Goal: Transaction & Acquisition: Download file/media

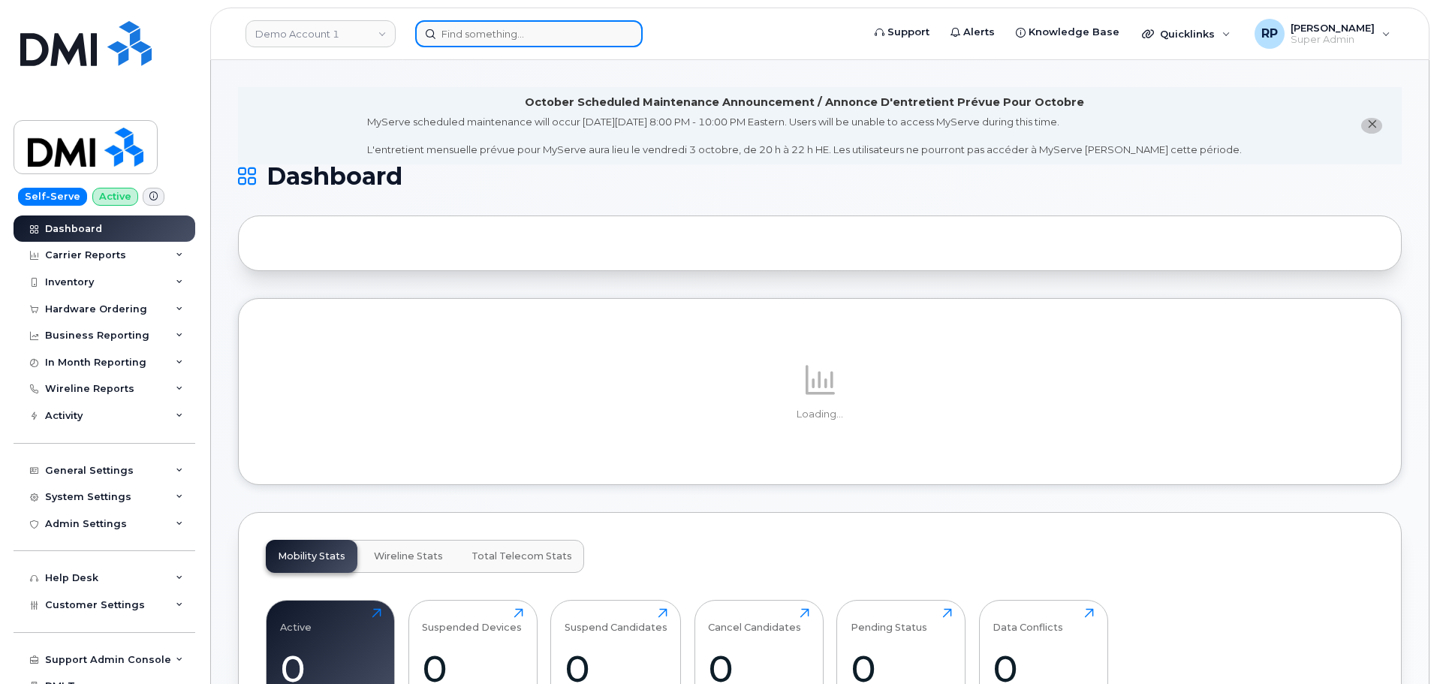
click at [479, 35] on input at bounding box center [529, 33] width 228 height 27
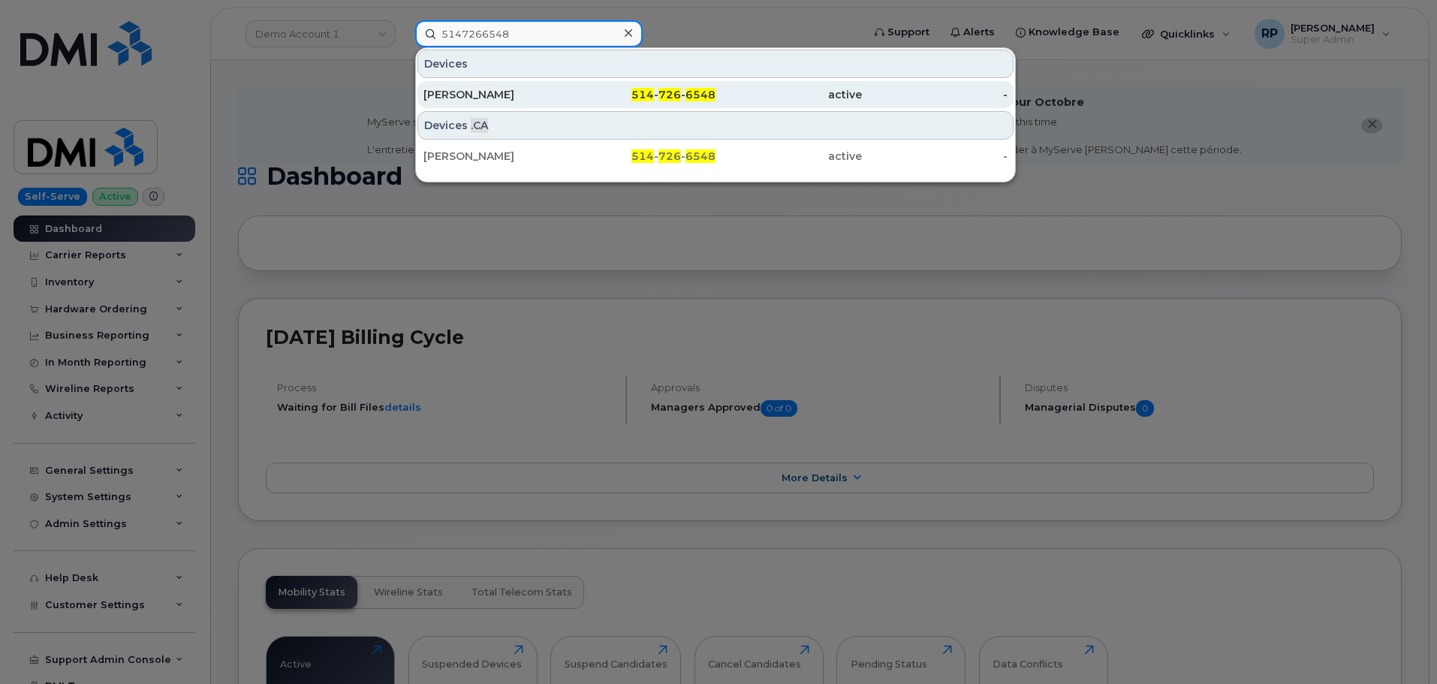
type input "5147266548"
click at [489, 96] on div "François Grenier" at bounding box center [496, 94] width 146 height 15
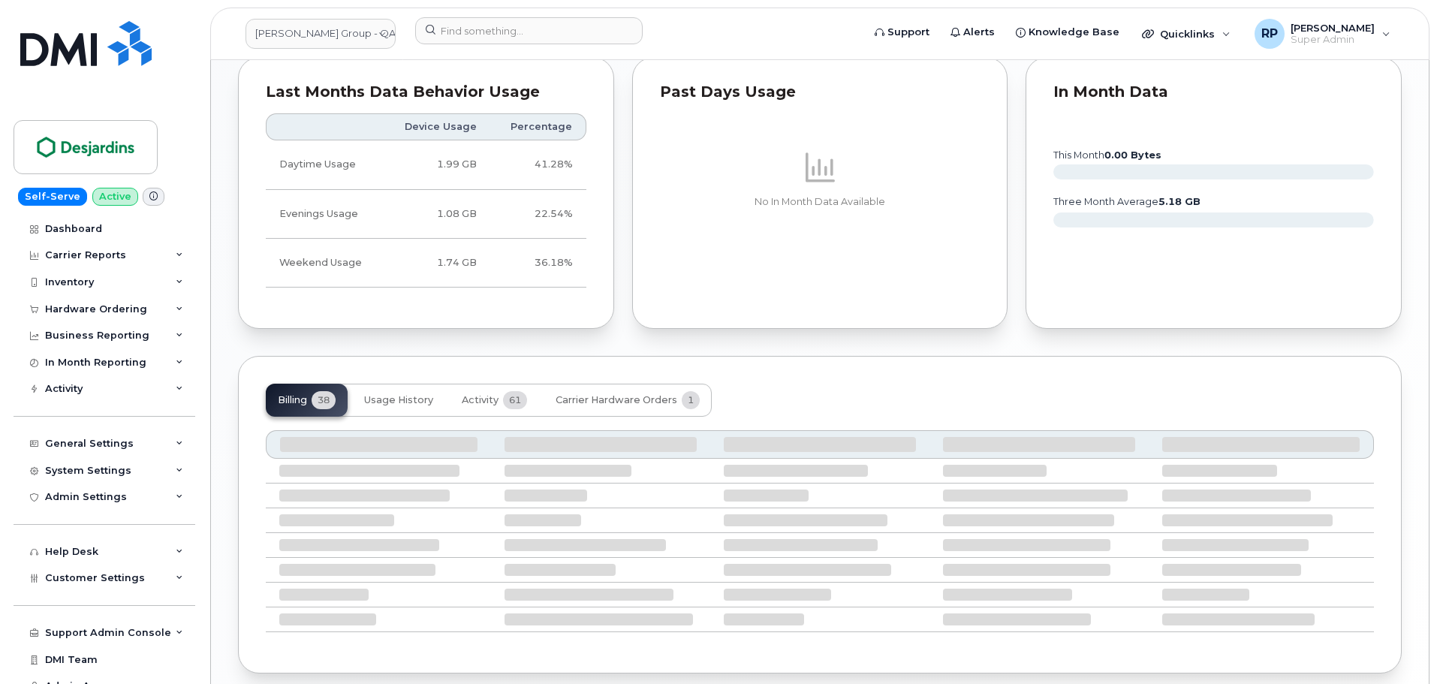
scroll to position [975, 0]
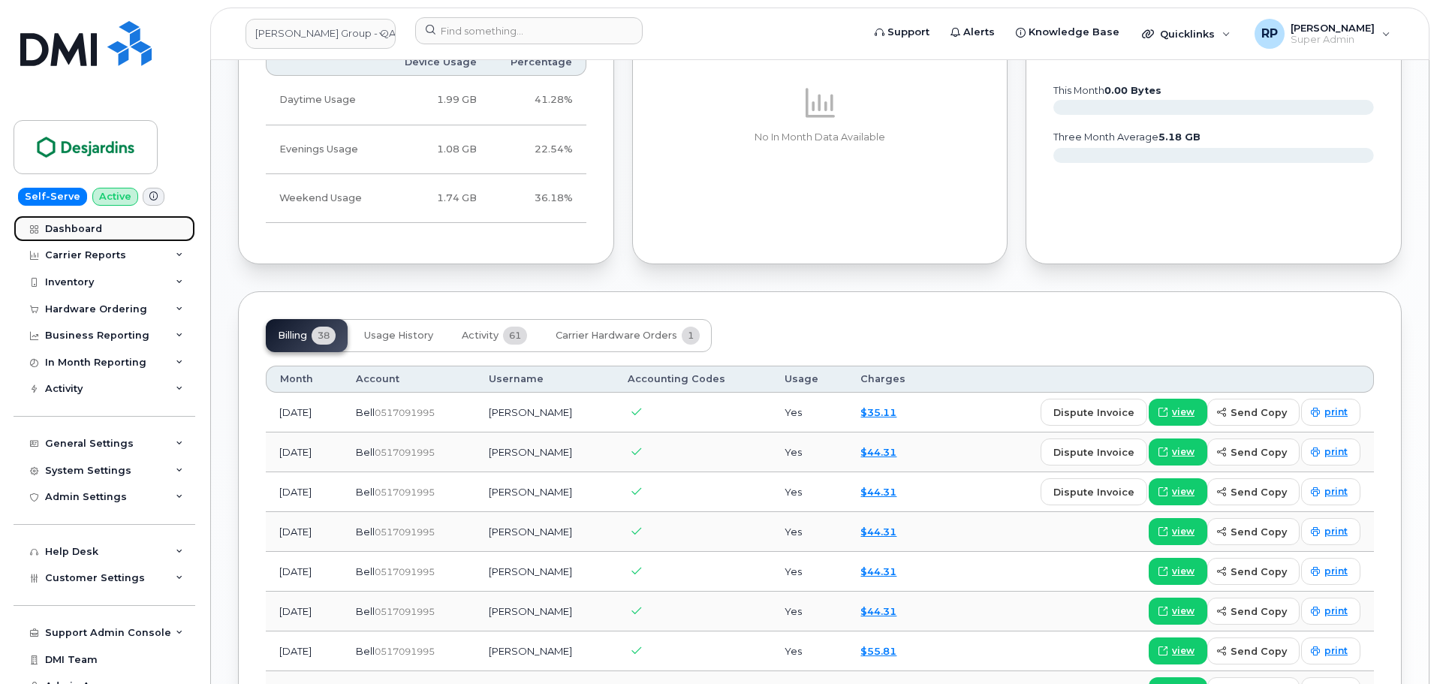
click at [77, 228] on div "Dashboard" at bounding box center [73, 229] width 57 height 12
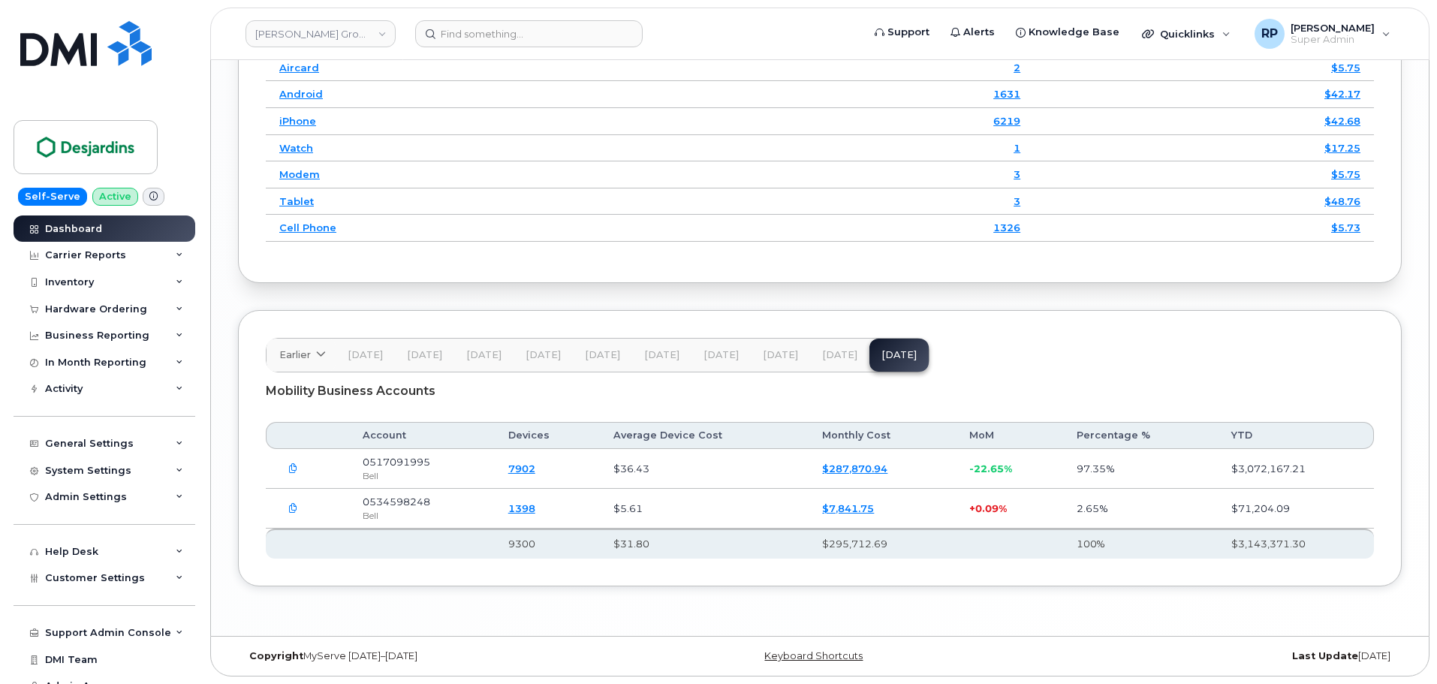
scroll to position [2281, 0]
click at [291, 466] on icon "button" at bounding box center [293, 469] width 10 height 10
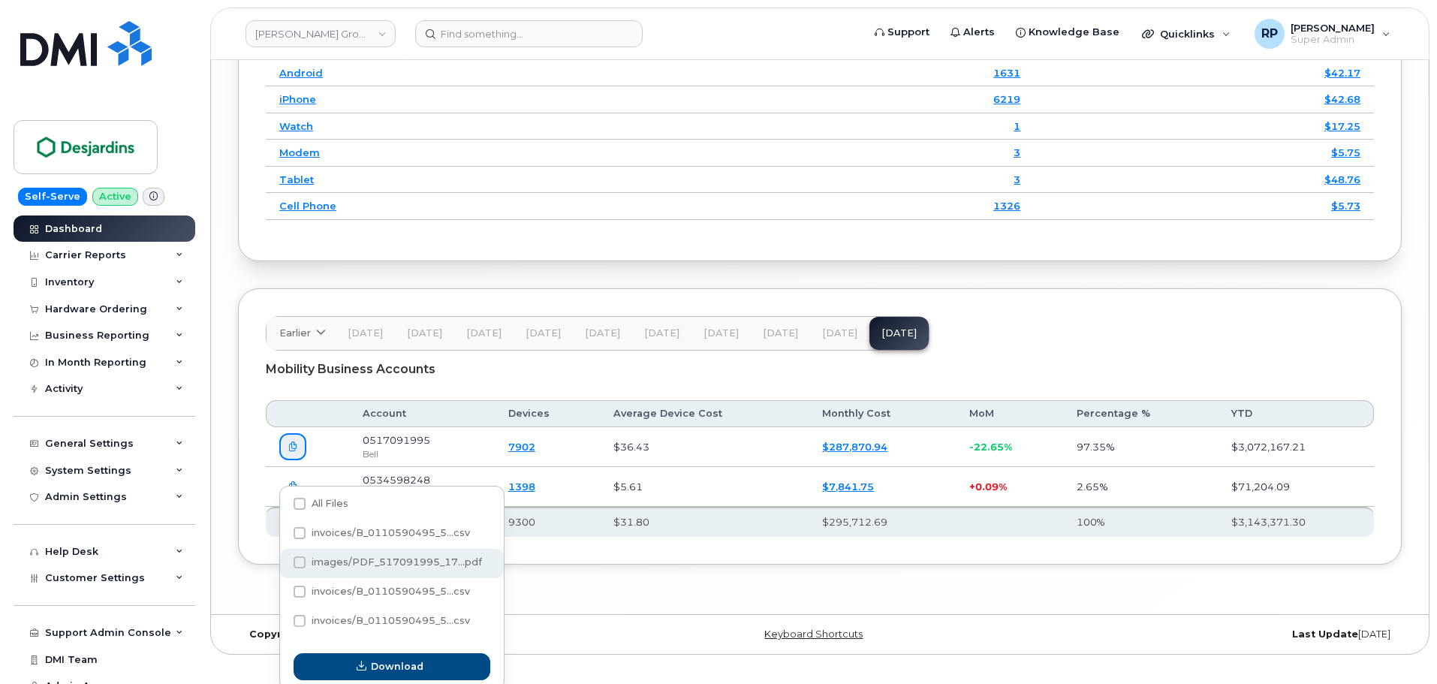
click at [300, 560] on span at bounding box center [300, 562] width 12 height 12
click at [283, 560] on input "images/PDF_517091995_17...pdf" at bounding box center [280, 563] width 8 height 8
checkbox input "true"
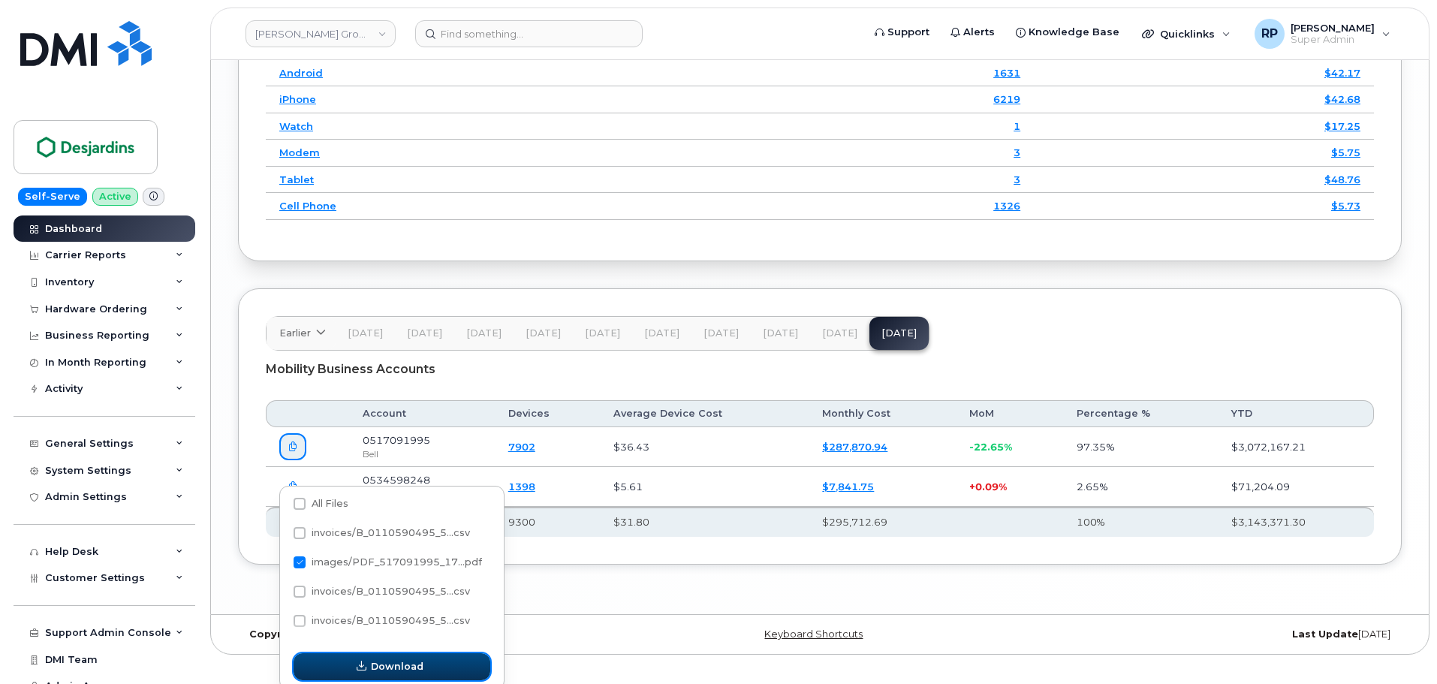
click at [417, 665] on span "Download" at bounding box center [397, 666] width 53 height 14
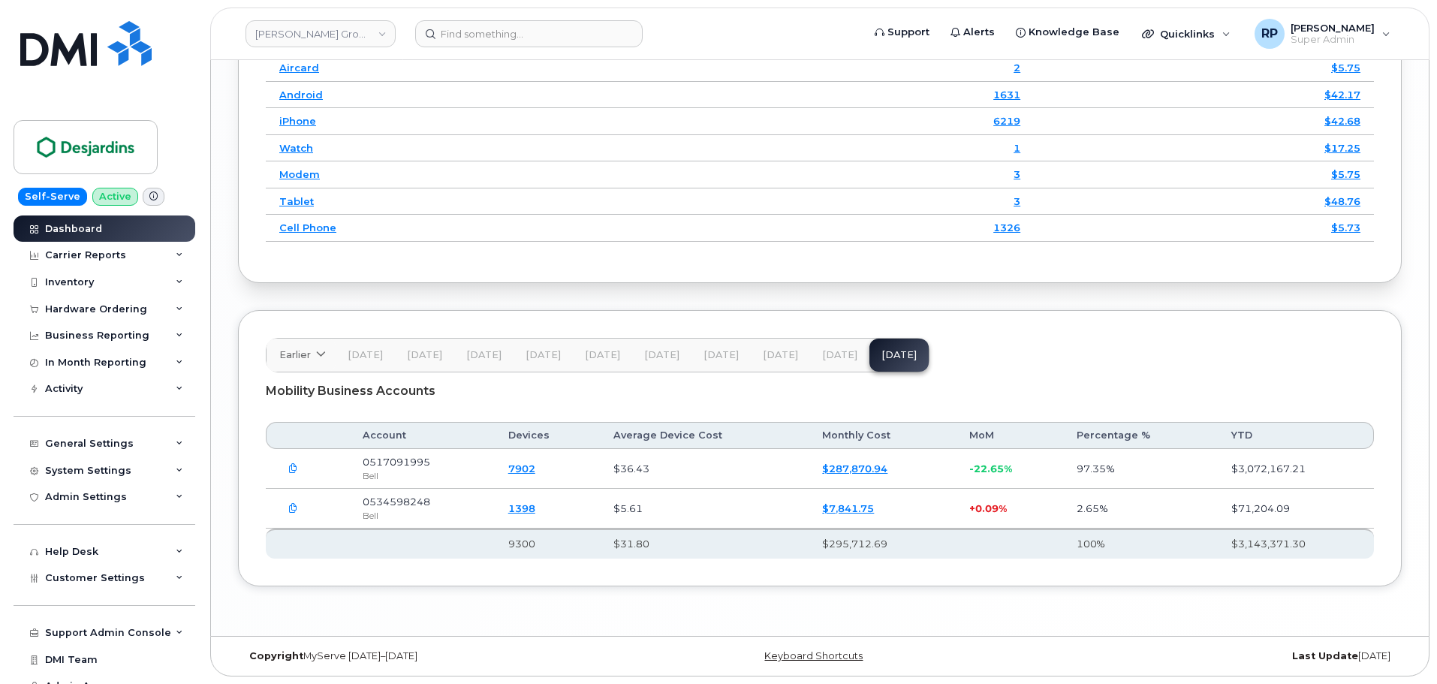
click at [810, 360] on button "Aug 25" at bounding box center [839, 355] width 59 height 33
click at [295, 466] on icon "button" at bounding box center [293, 469] width 10 height 10
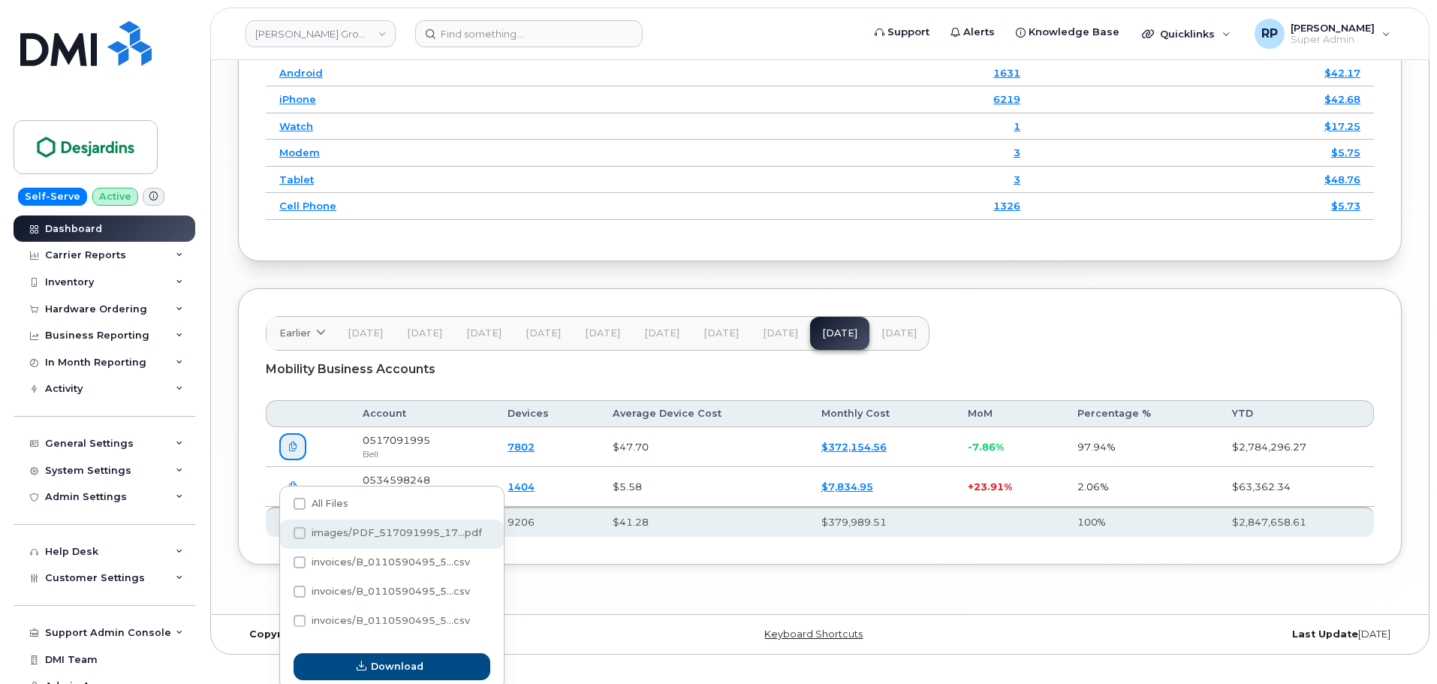
click at [353, 537] on span "images/PDF_517091995_17...pdf" at bounding box center [397, 532] width 170 height 11
click at [283, 537] on input "images/PDF_517091995_17...pdf" at bounding box center [280, 534] width 8 height 8
checkbox input "true"
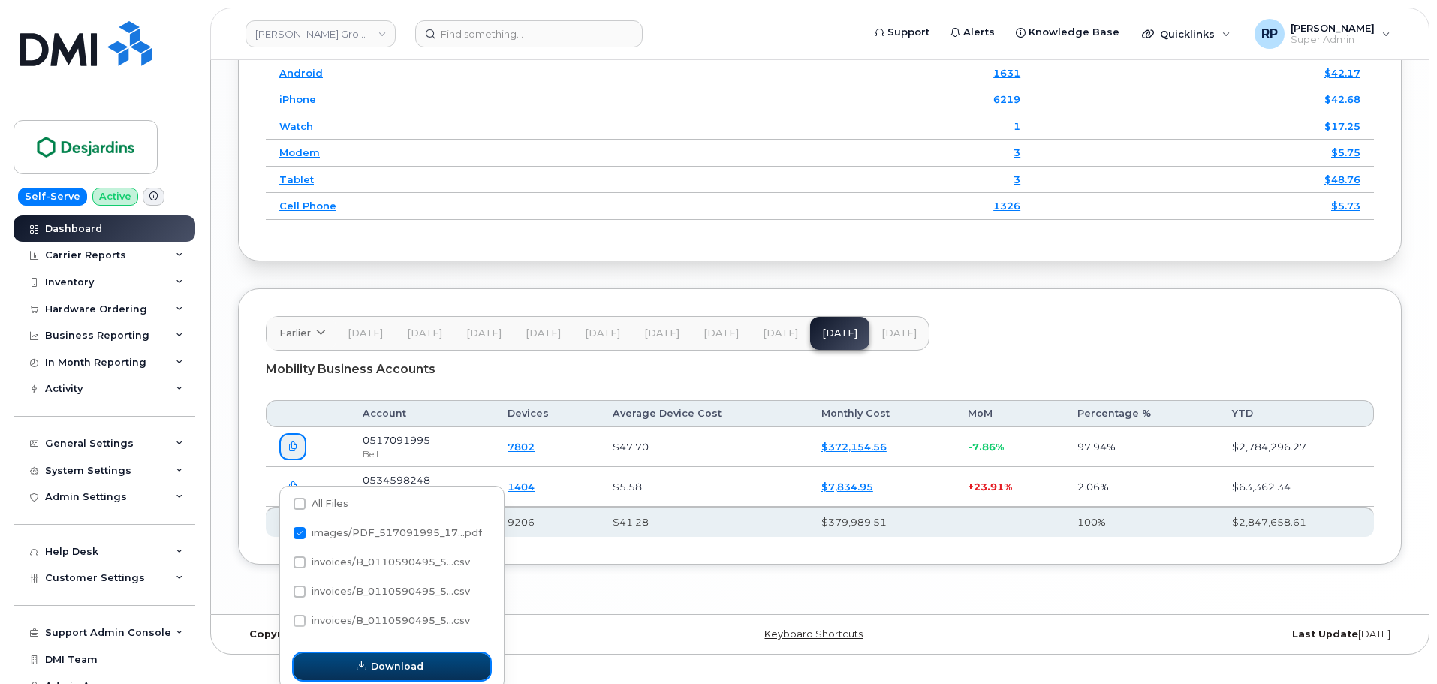
click at [381, 663] on span "Download" at bounding box center [397, 666] width 53 height 14
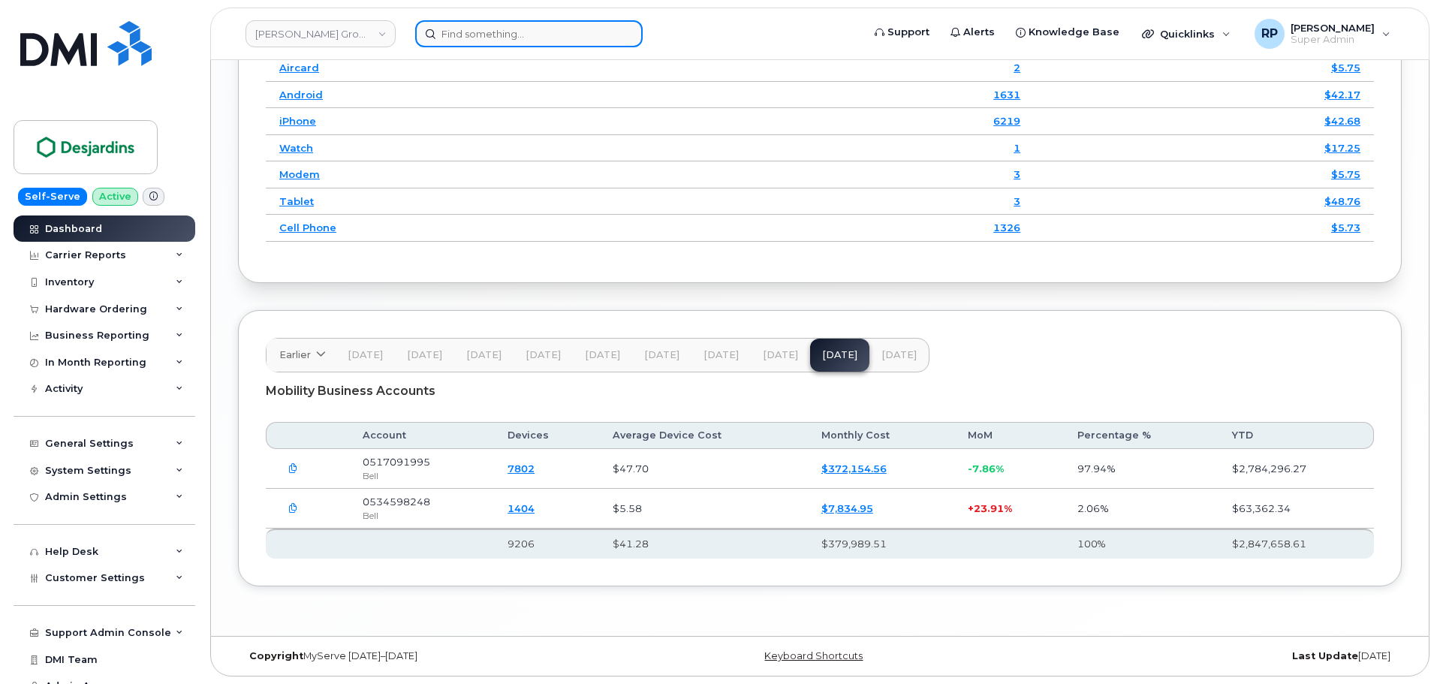
click at [470, 38] on input at bounding box center [529, 33] width 228 height 27
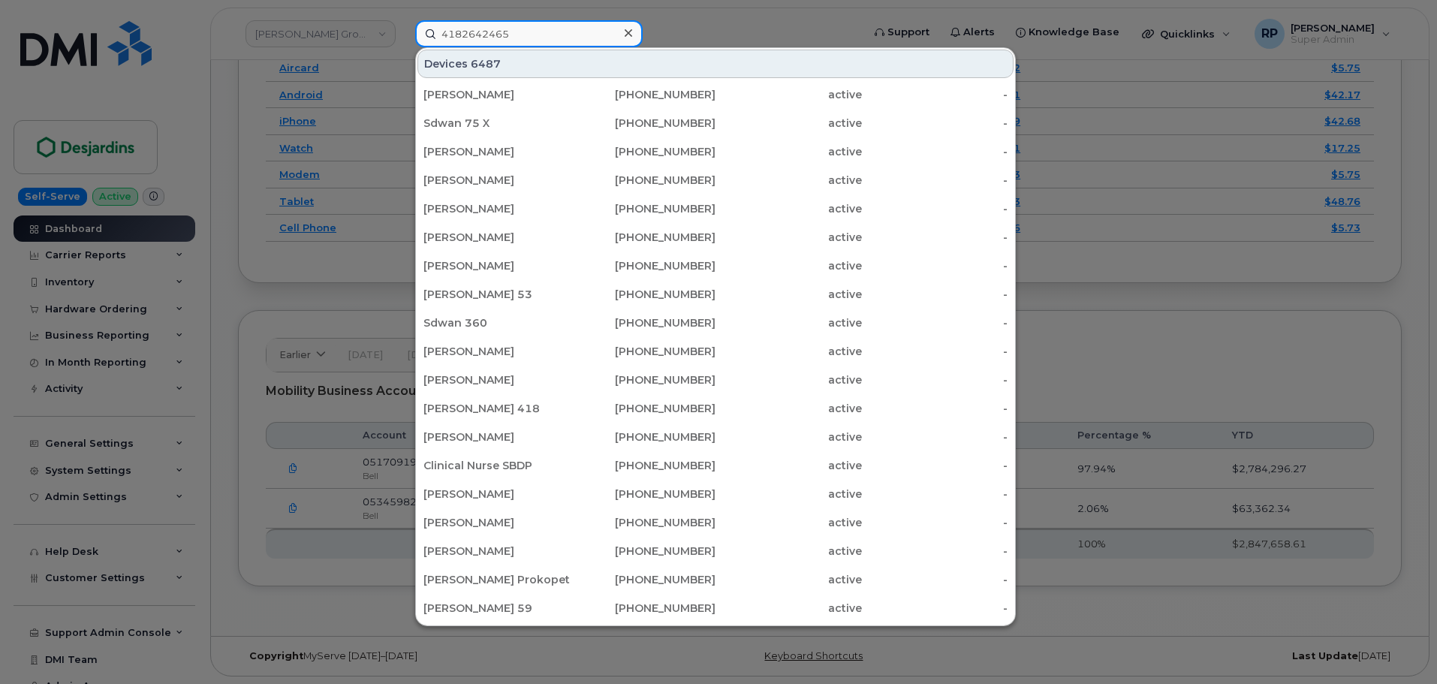
type input "4182642465"
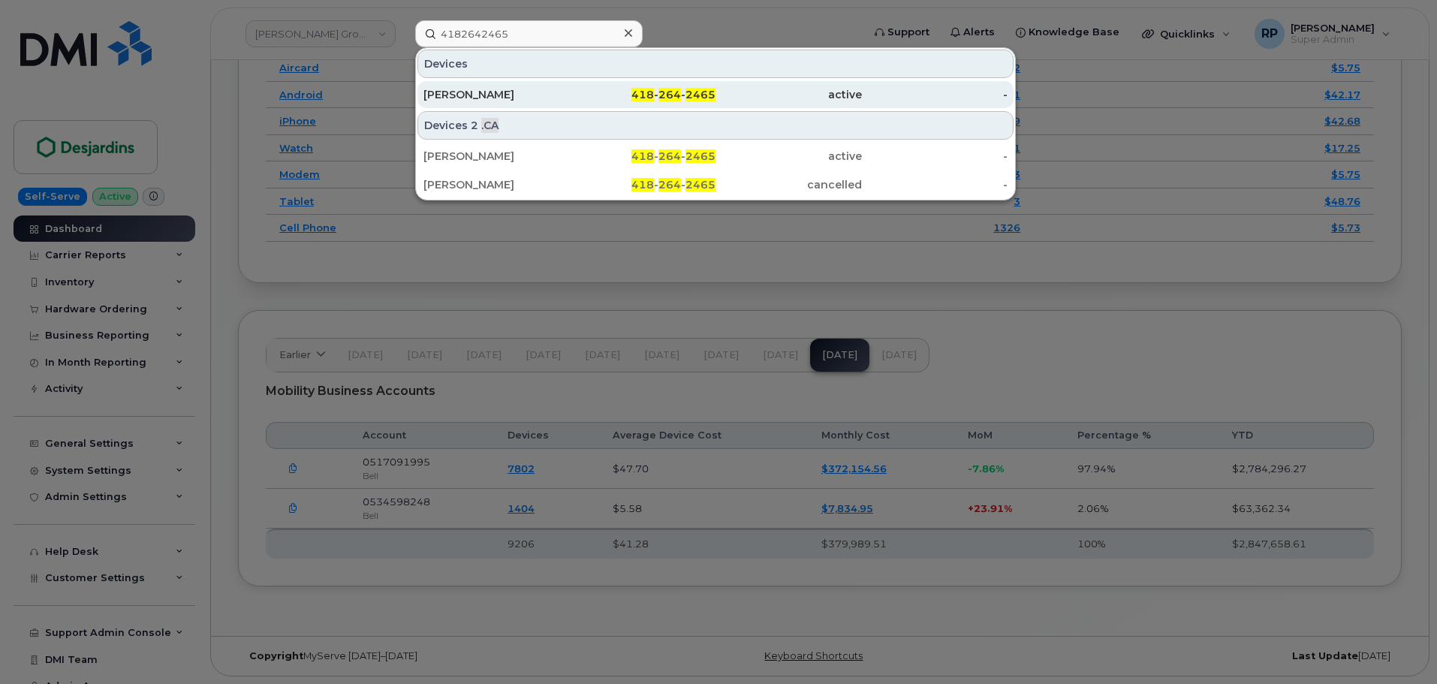
click at [475, 101] on div "[PERSON_NAME]" at bounding box center [496, 94] width 146 height 15
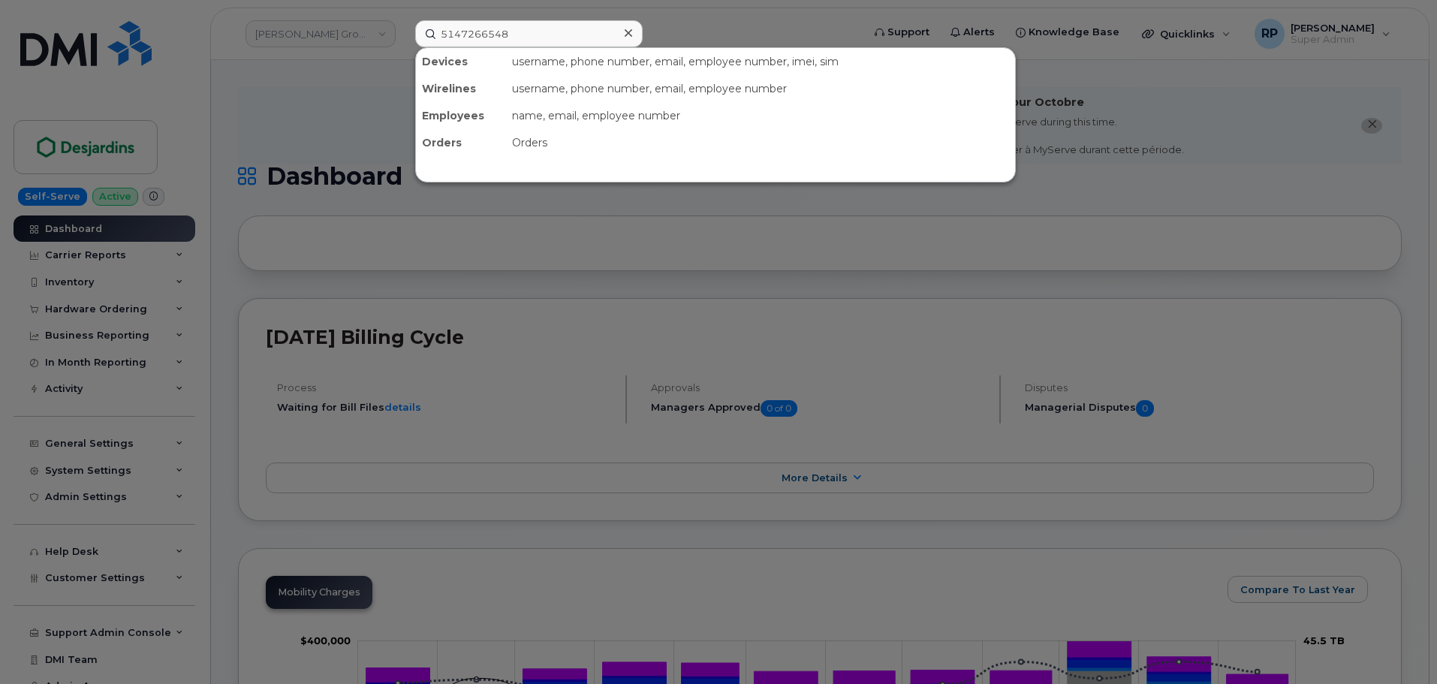
type input "5147266548"
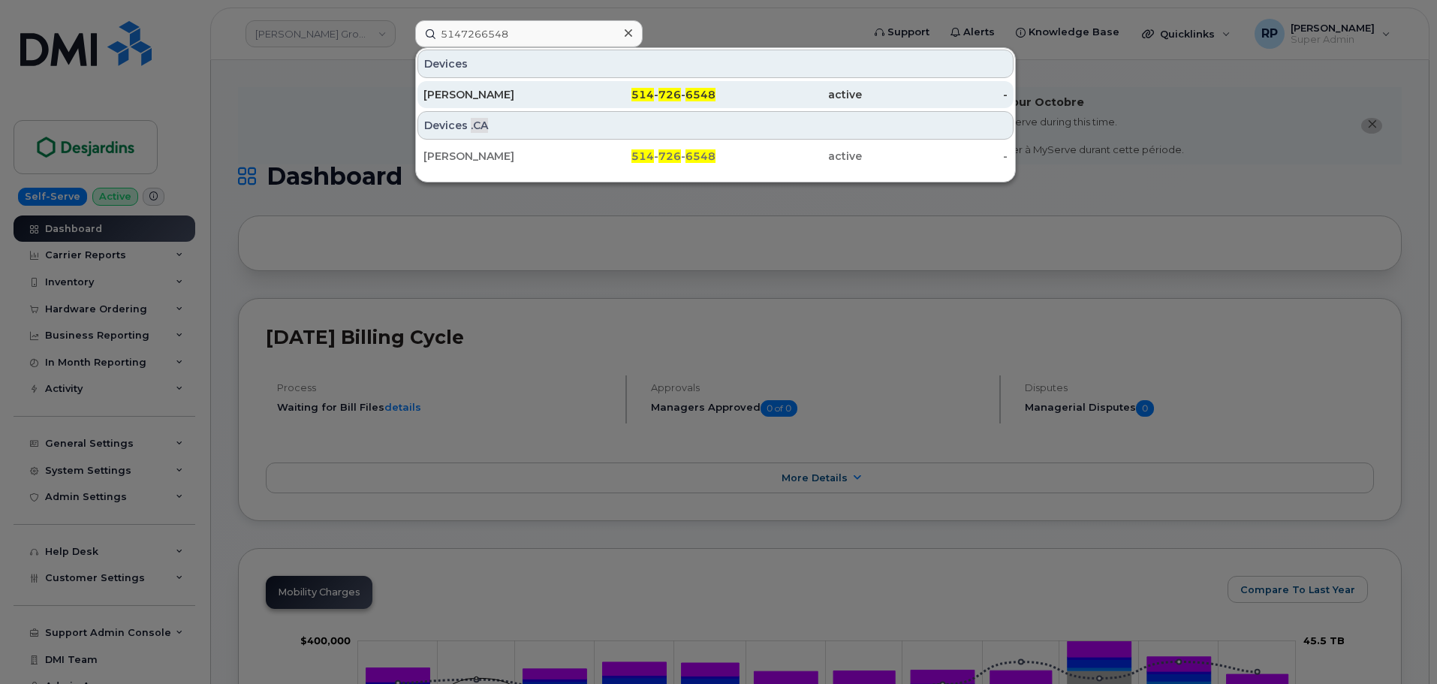
click at [499, 94] on div "[PERSON_NAME]" at bounding box center [496, 94] width 146 height 15
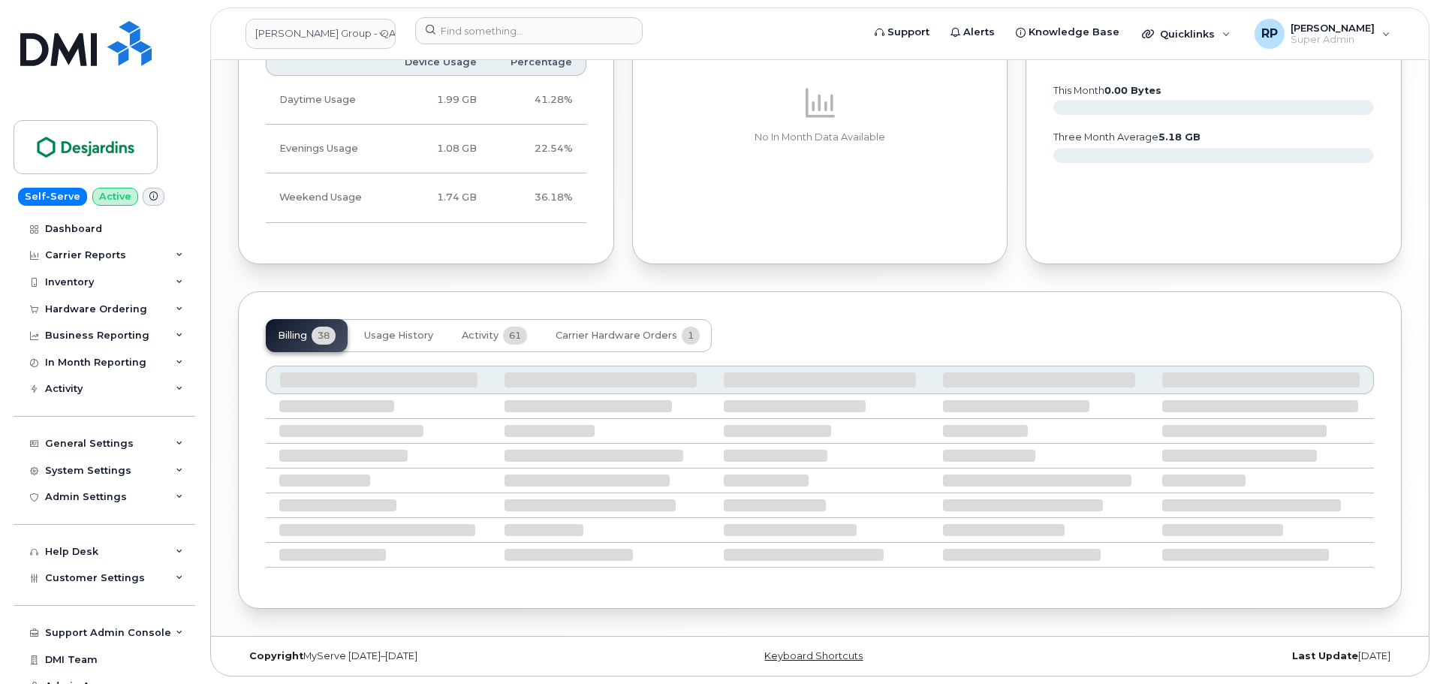
scroll to position [975, 0]
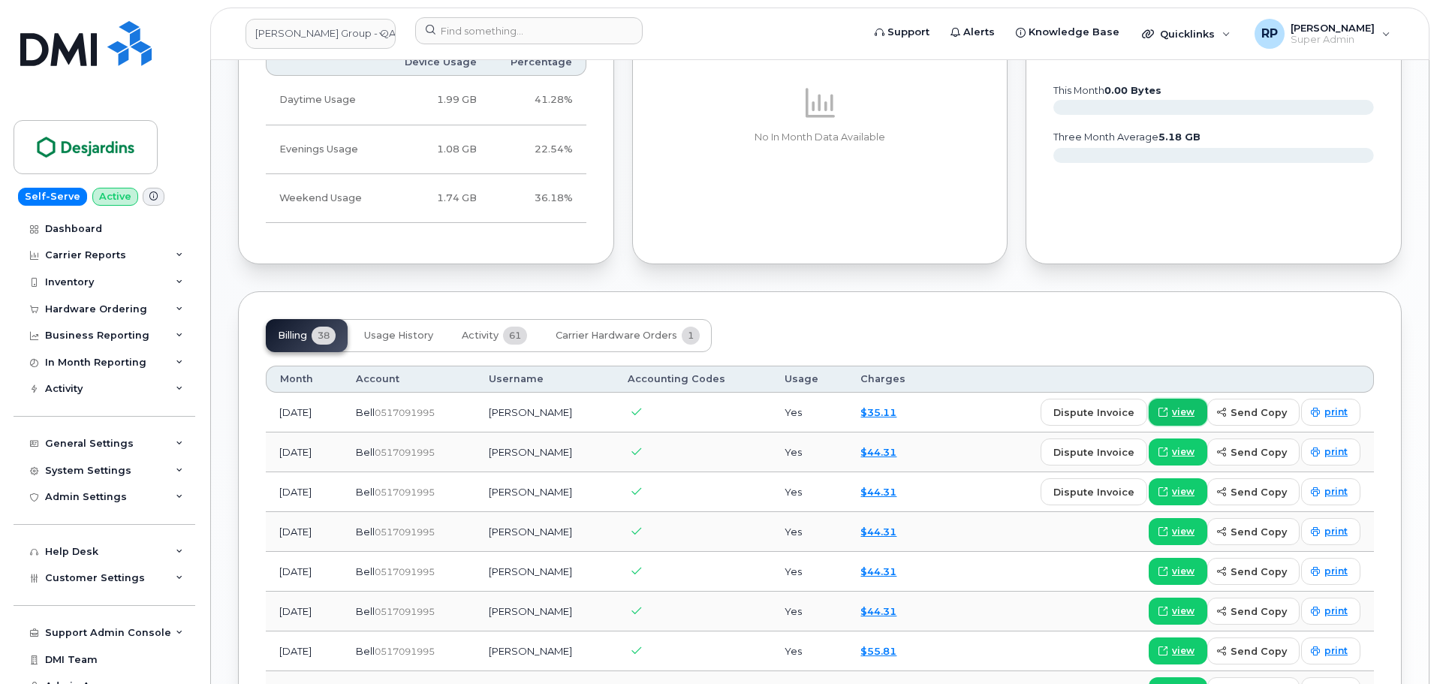
click at [1177, 410] on span "view" at bounding box center [1183, 412] width 23 height 14
click at [1188, 410] on span "view" at bounding box center [1183, 412] width 23 height 14
click at [472, 30] on input at bounding box center [529, 30] width 228 height 27
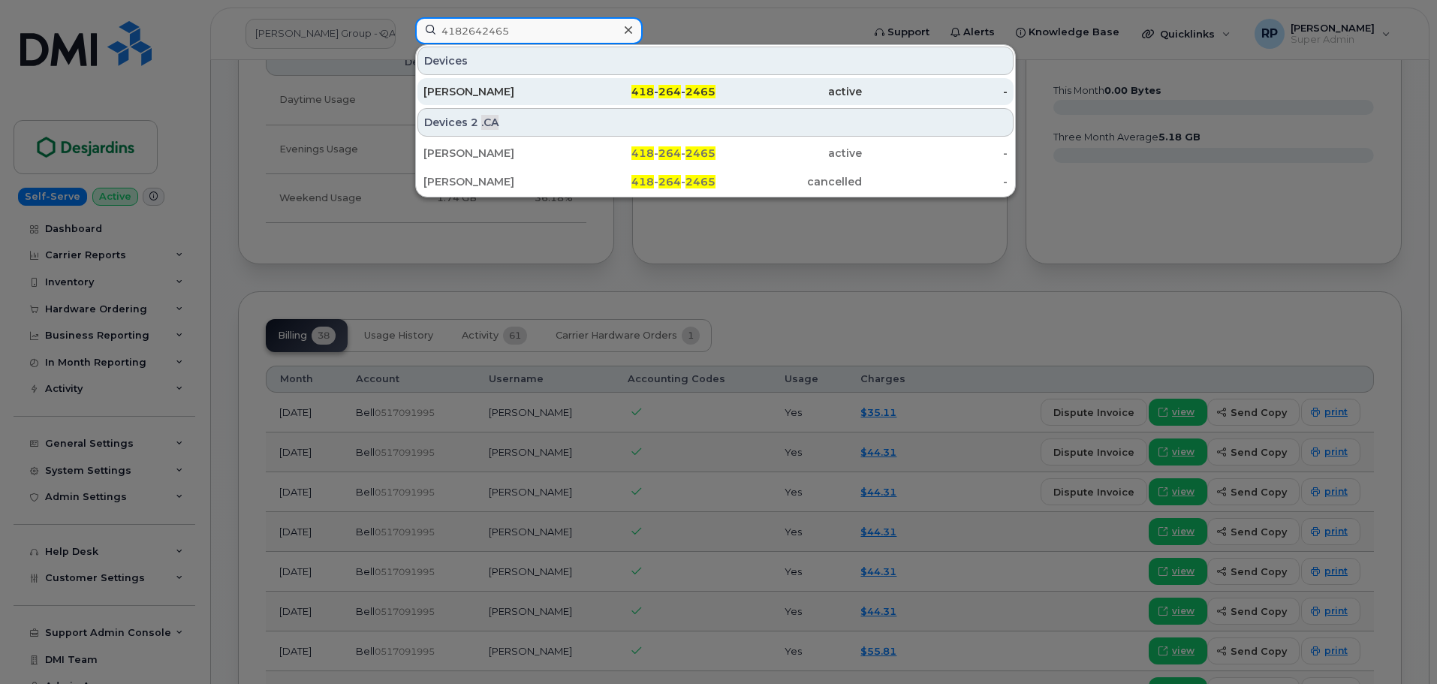
type input "4182642465"
click at [507, 93] on div "[PERSON_NAME]" at bounding box center [496, 91] width 146 height 15
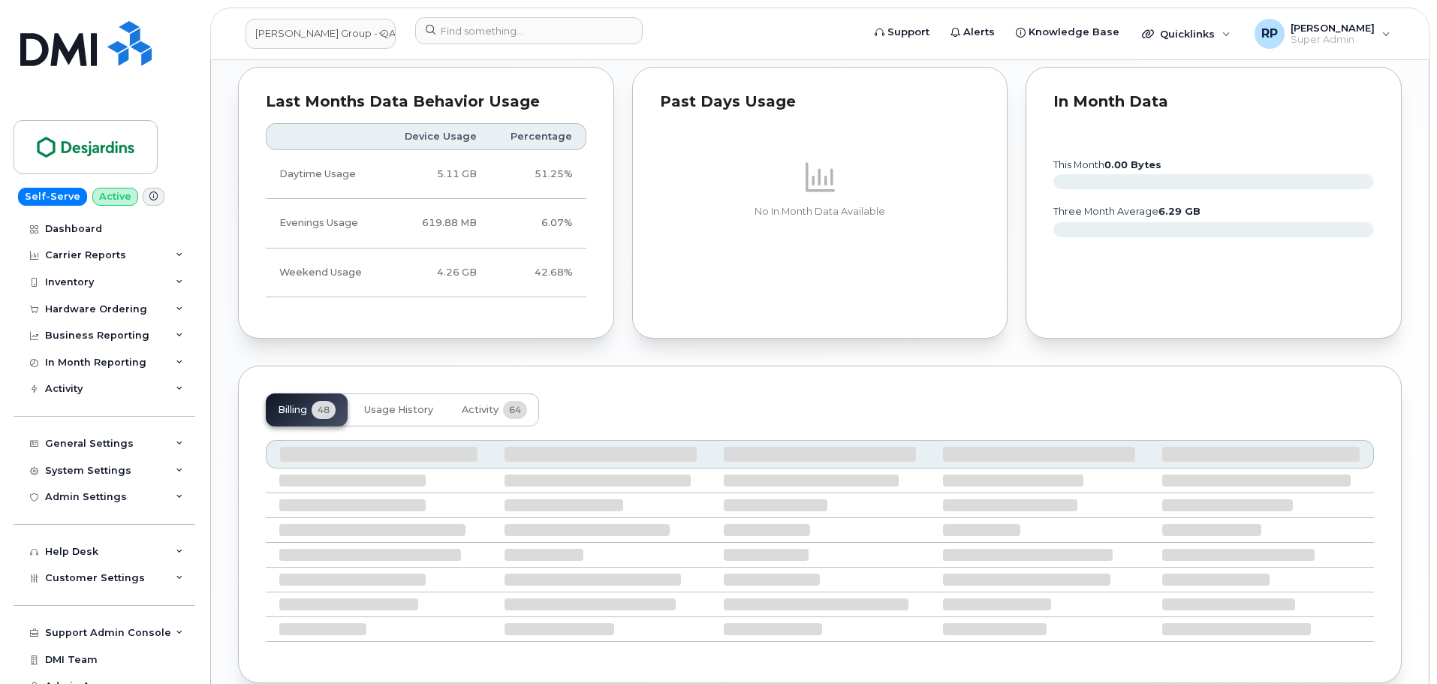
scroll to position [956, 0]
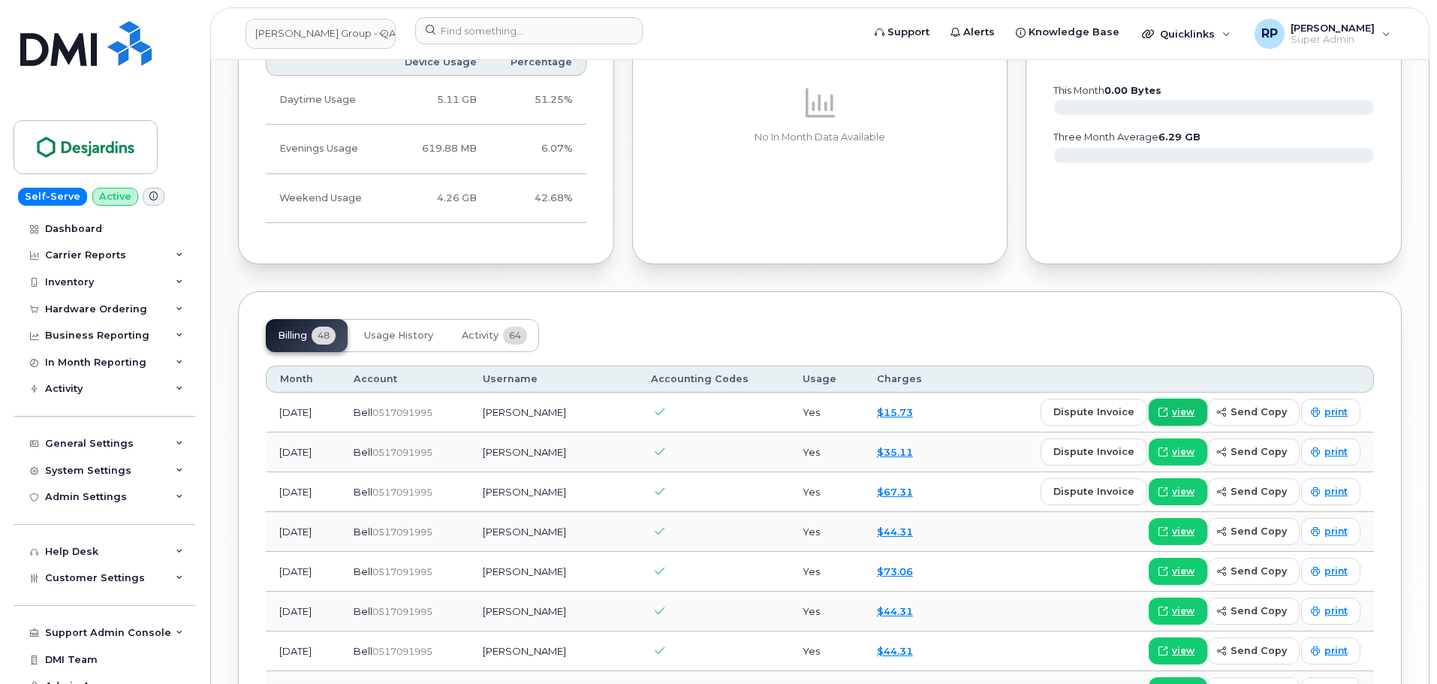
click at [1183, 407] on span "view" at bounding box center [1183, 412] width 23 height 14
click at [85, 227] on div "Dashboard" at bounding box center [73, 229] width 57 height 12
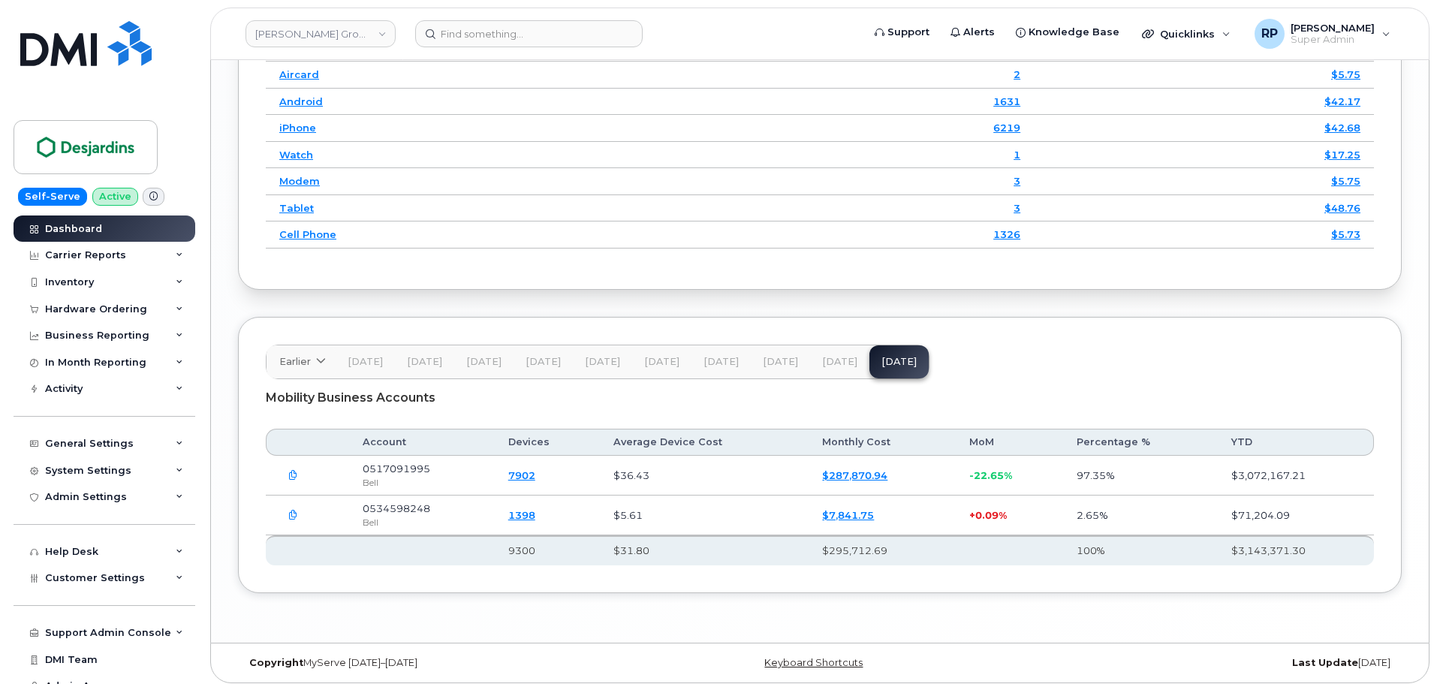
scroll to position [2281, 0]
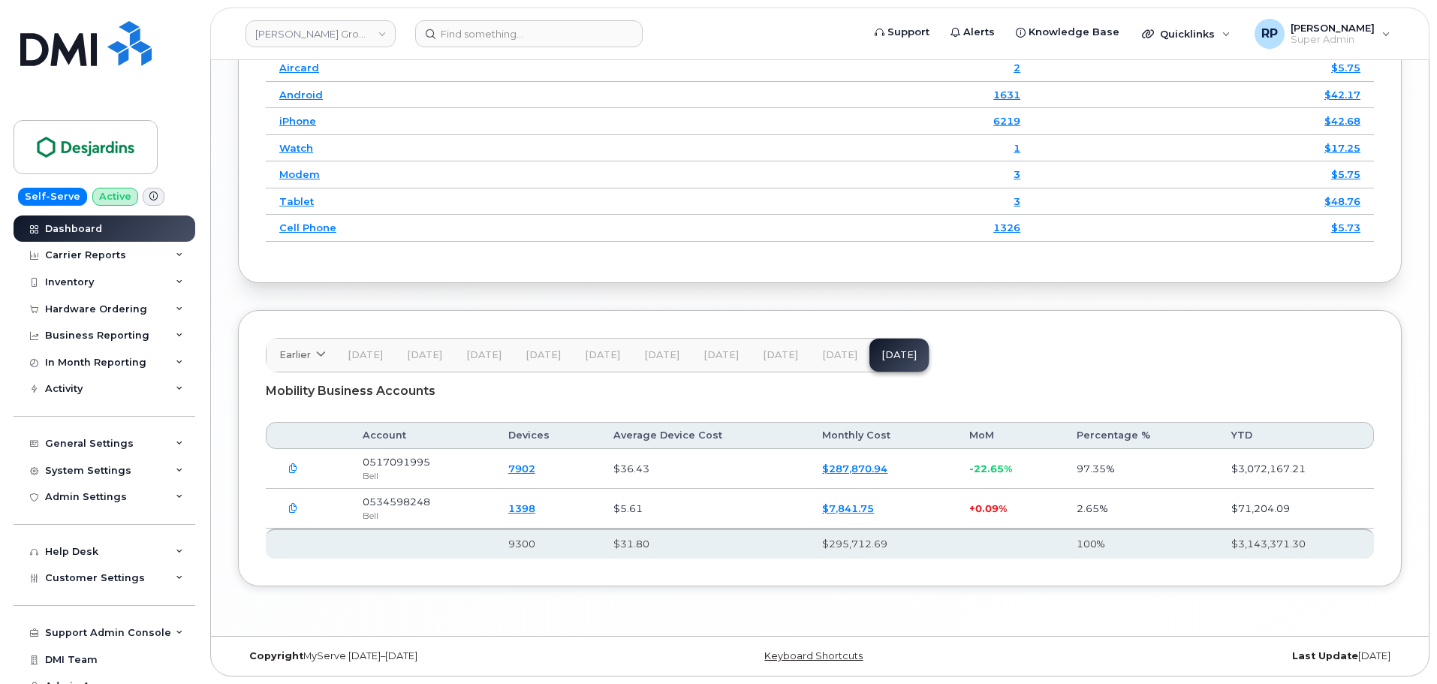
click at [294, 470] on icon "button" at bounding box center [293, 469] width 10 height 10
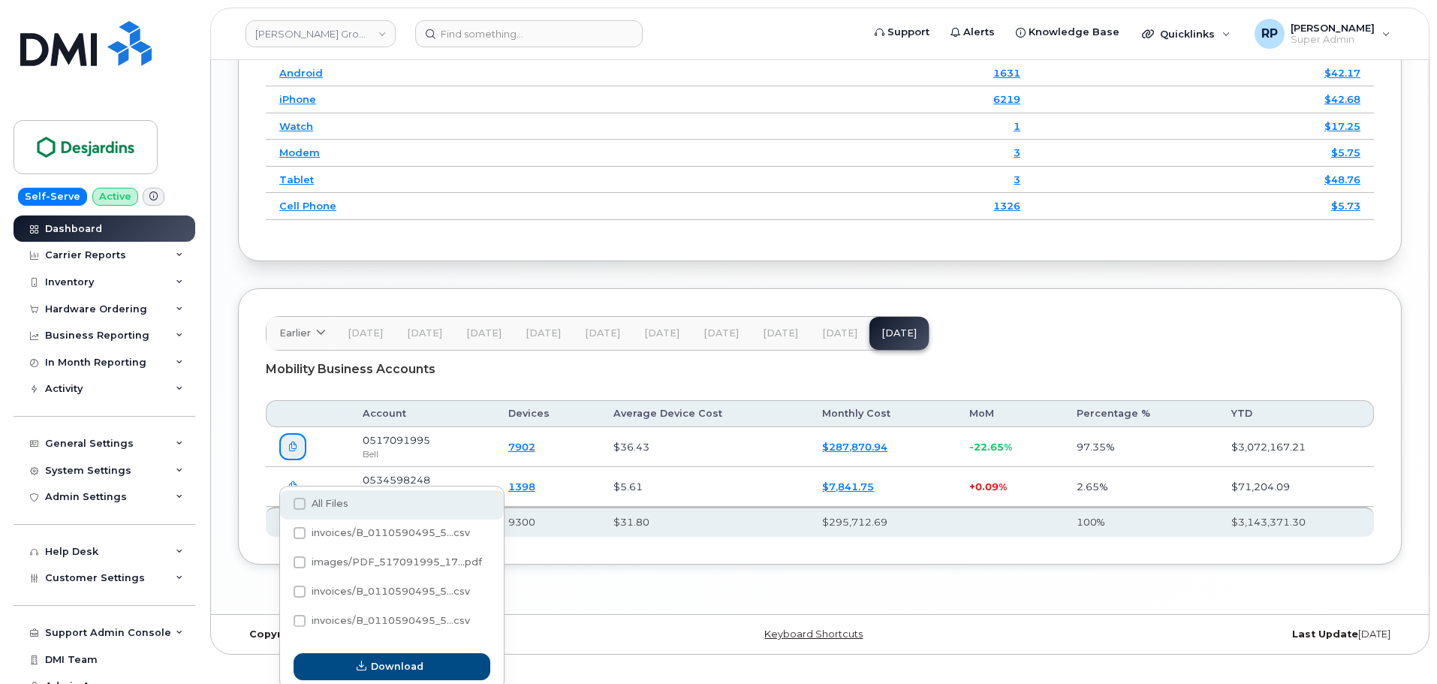
click at [296, 502] on span at bounding box center [300, 504] width 12 height 12
click at [283, 502] on input "All Files" at bounding box center [280, 505] width 8 height 8
checkbox input "true"
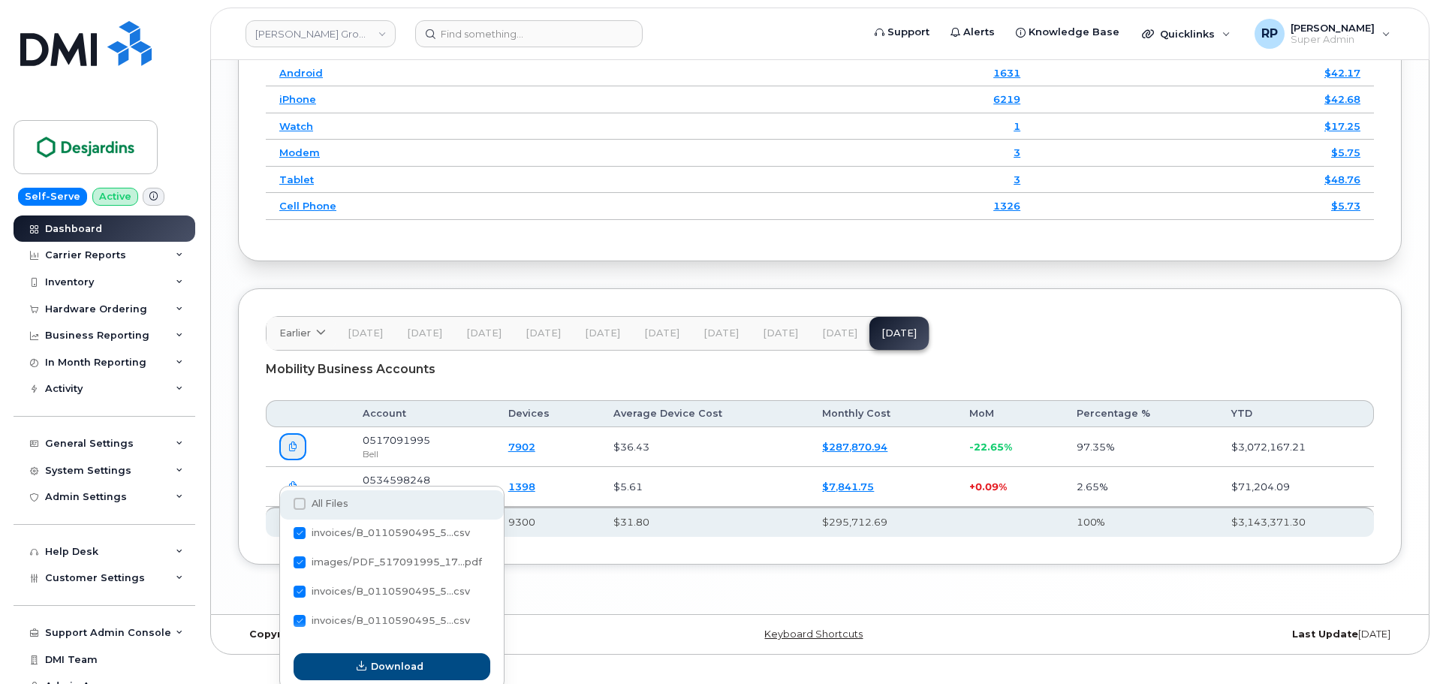
checkbox input "true"
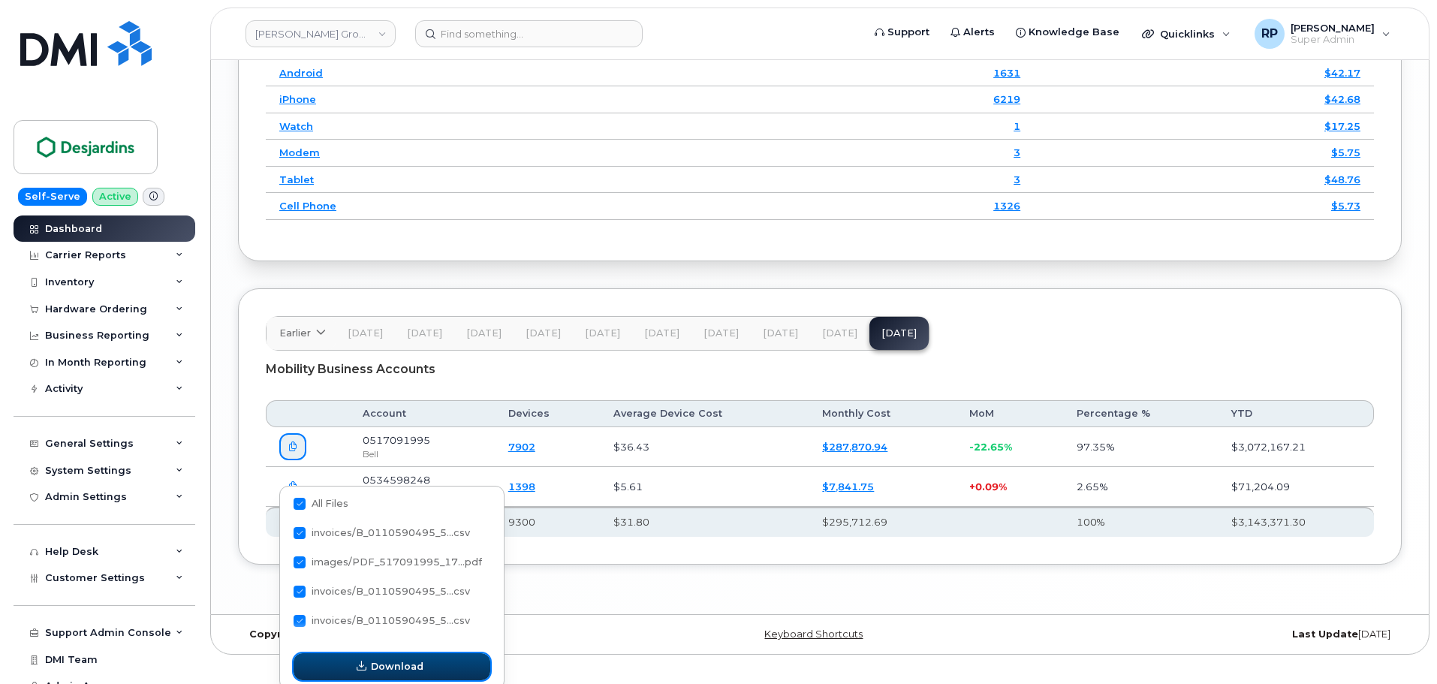
click at [407, 663] on span "Download" at bounding box center [397, 666] width 53 height 14
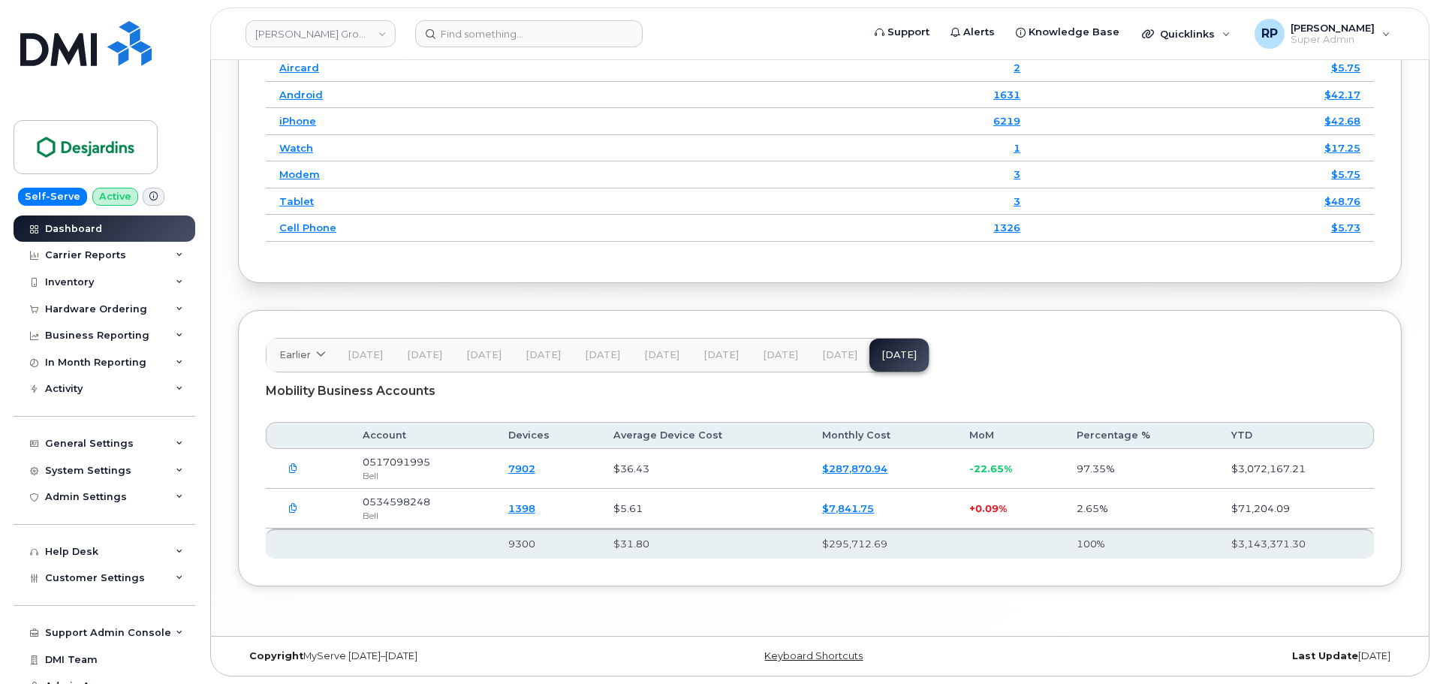
click at [294, 457] on button "button" at bounding box center [292, 468] width 27 height 27
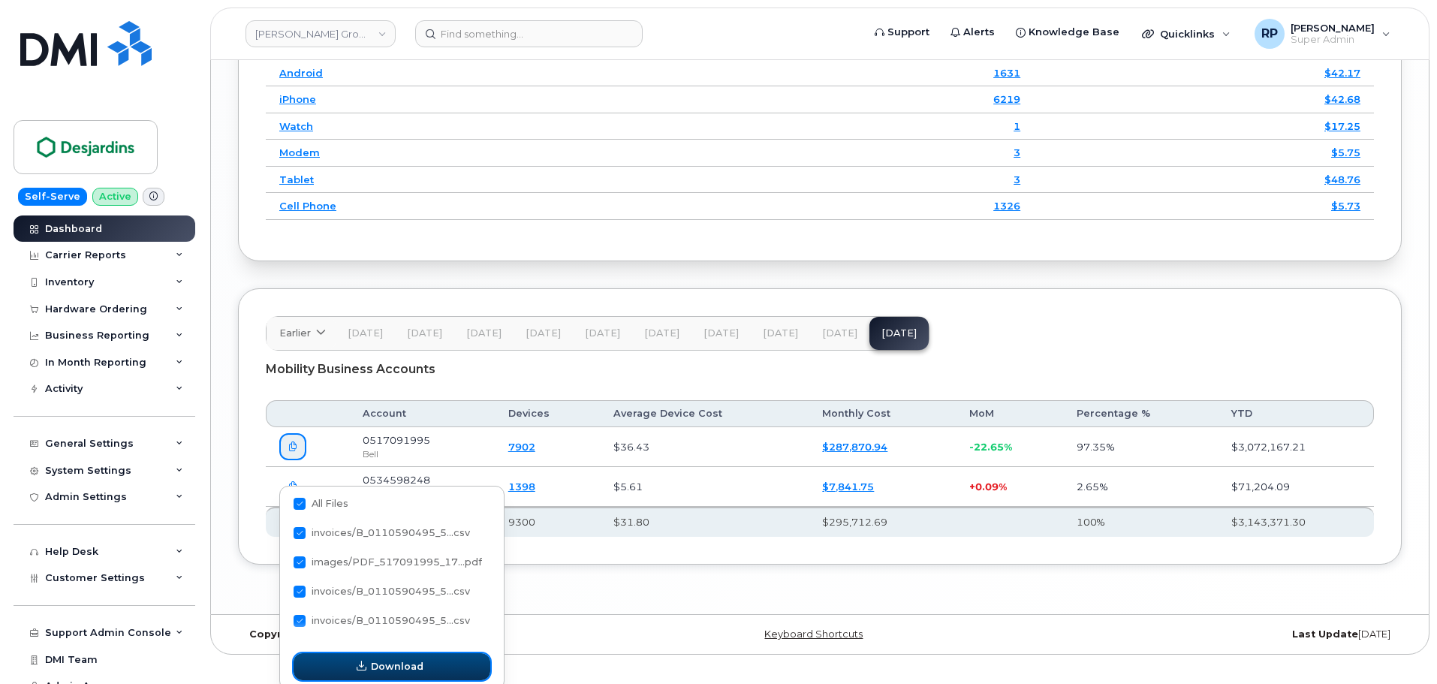
click at [403, 660] on span "Download" at bounding box center [397, 666] width 53 height 14
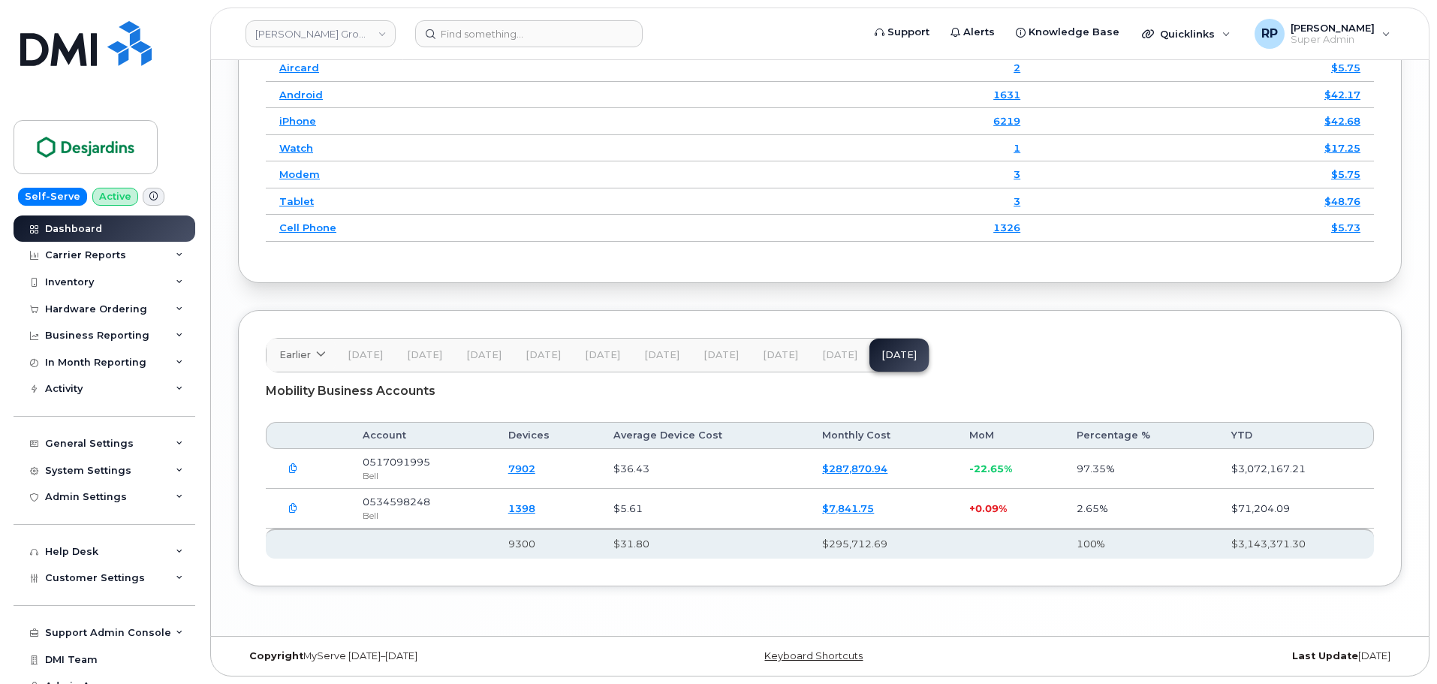
click at [293, 469] on icon "button" at bounding box center [293, 469] width 10 height 10
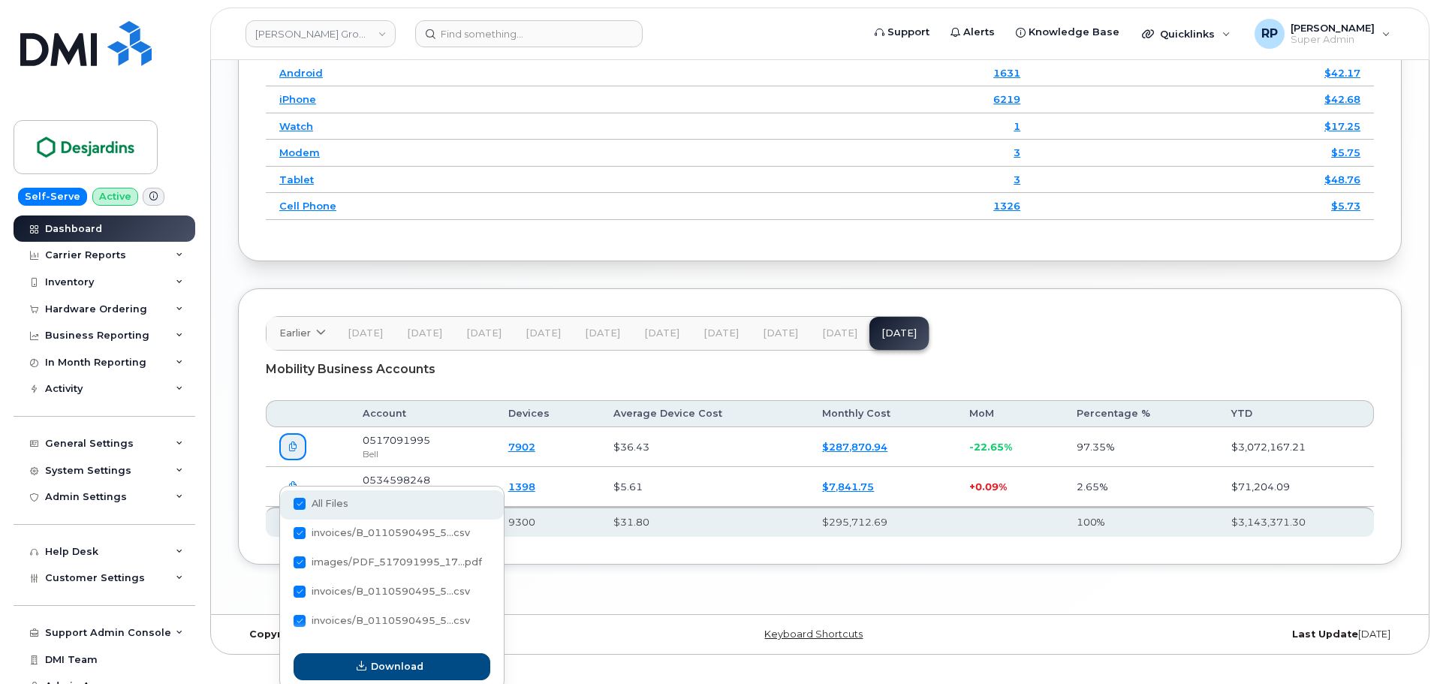
click at [304, 506] on span at bounding box center [300, 504] width 12 height 12
click at [283, 506] on input "All Files" at bounding box center [280, 505] width 8 height 8
checkbox input "false"
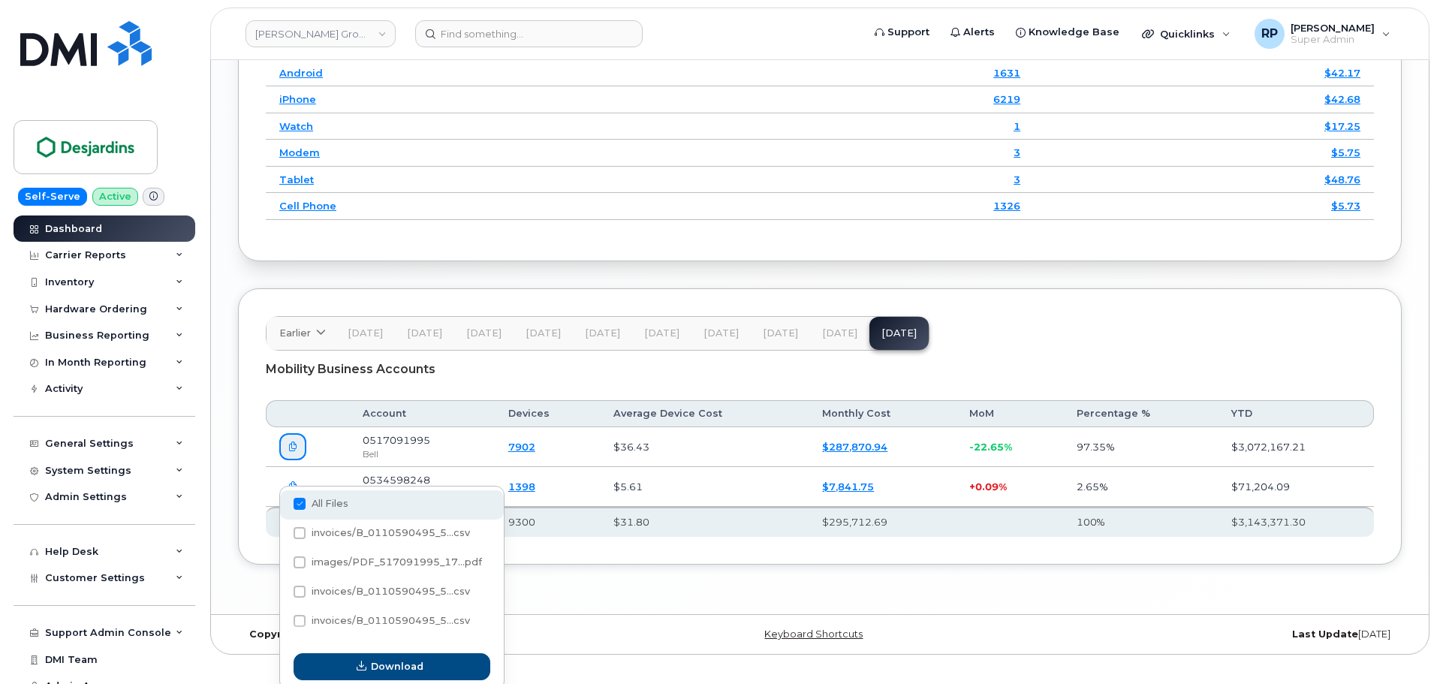
checkbox input "false"
click at [298, 534] on span at bounding box center [300, 533] width 12 height 12
click at [283, 534] on input "invoices/B_0110590495_5...csv" at bounding box center [280, 534] width 8 height 8
checkbox input "true"
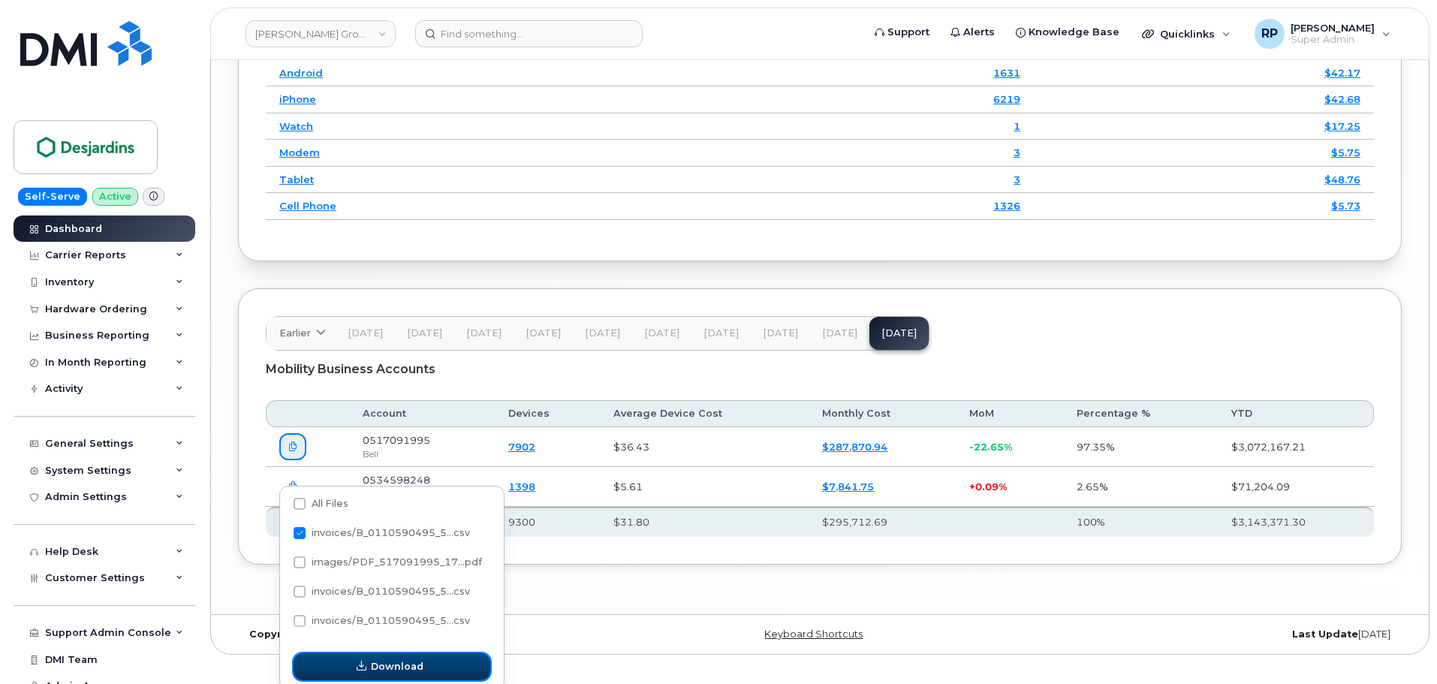
click at [398, 667] on span "Download" at bounding box center [397, 666] width 53 height 14
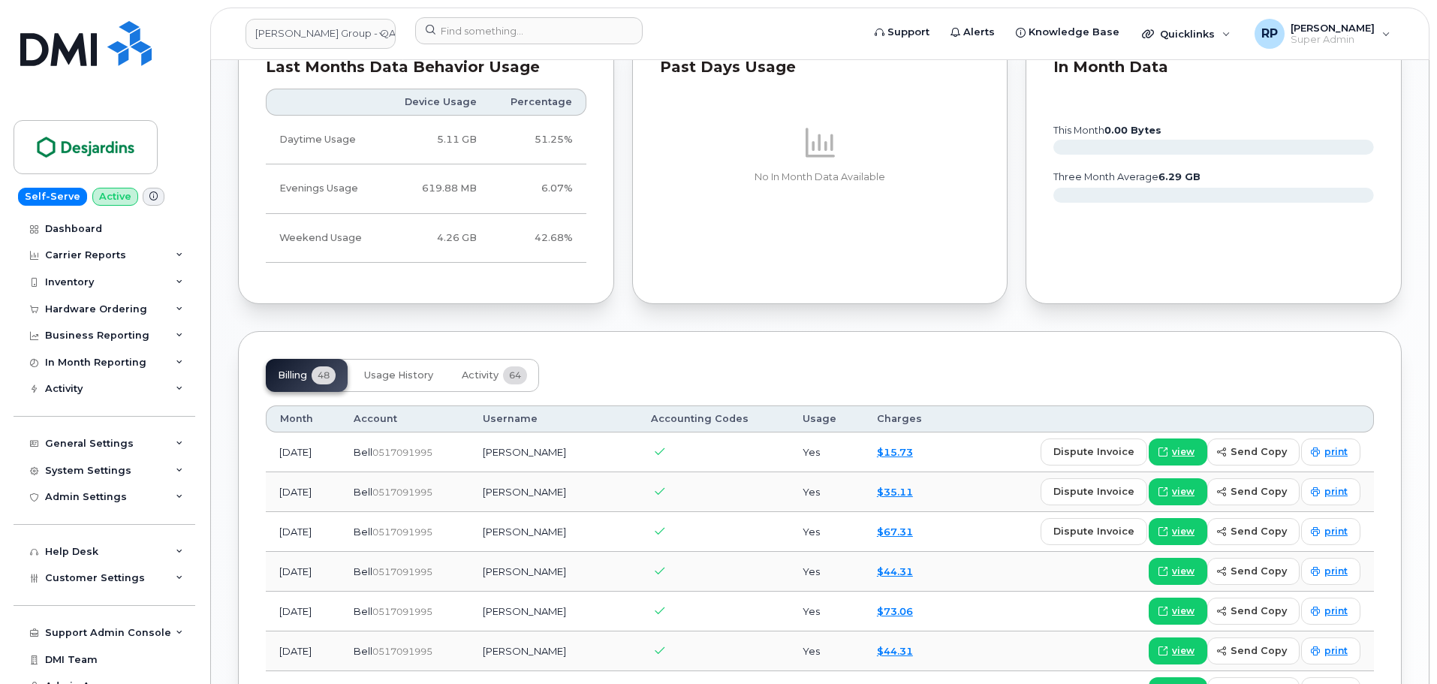
scroll to position [1252, 0]
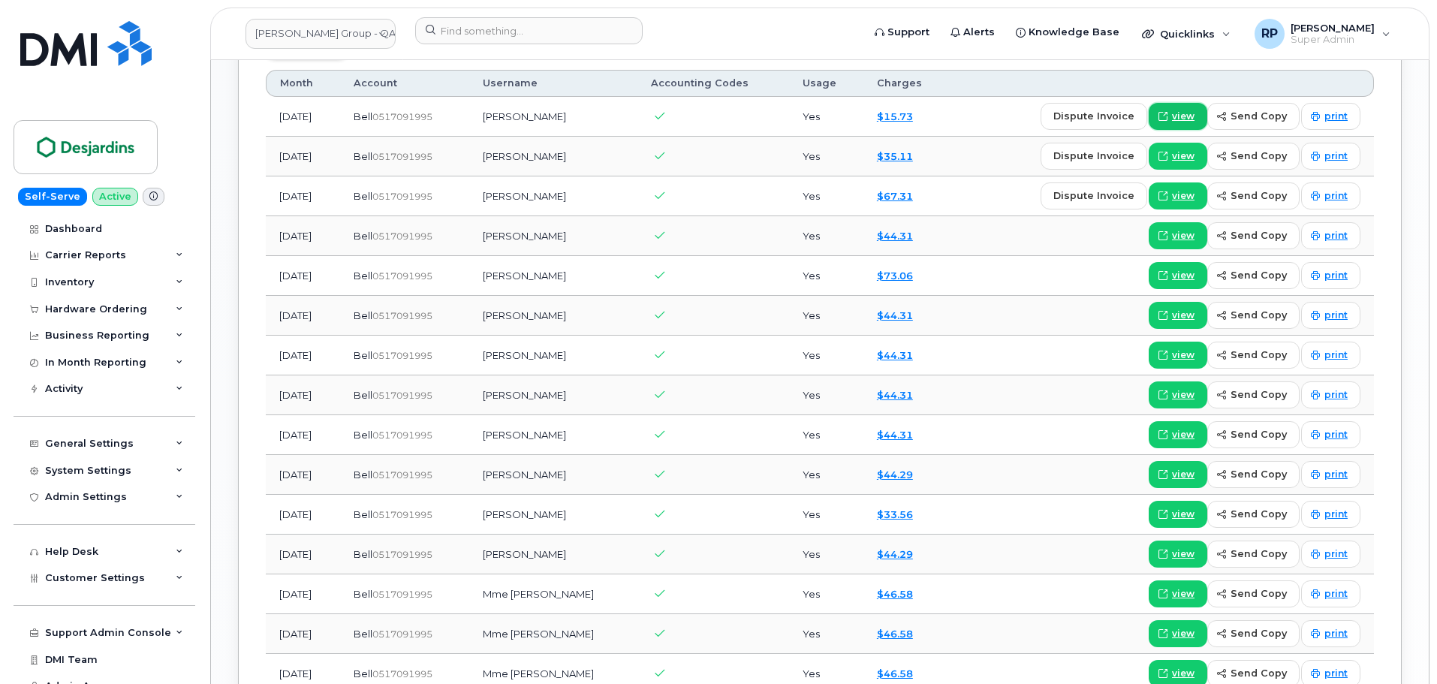
click at [1168, 114] on icon at bounding box center [1163, 116] width 9 height 9
